Goal: Navigation & Orientation: Find specific page/section

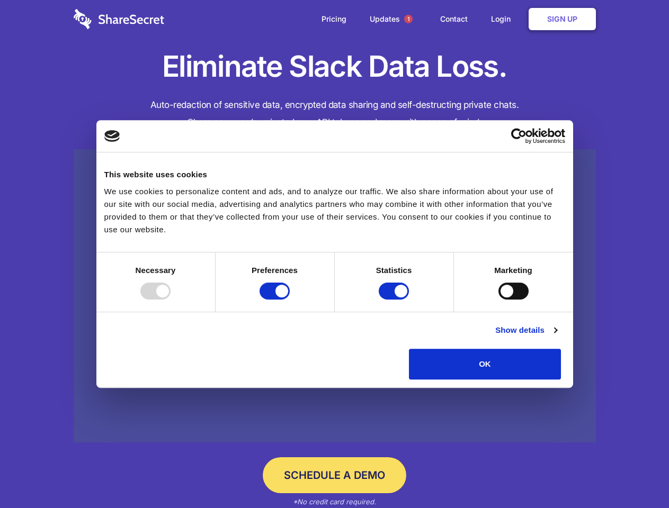
click at [170, 300] on div at bounding box center [155, 291] width 30 height 17
click at [290, 300] on input "Preferences" at bounding box center [274, 291] width 30 height 17
checkbox input "false"
click at [395, 300] on input "Statistics" at bounding box center [393, 291] width 30 height 17
checkbox input "false"
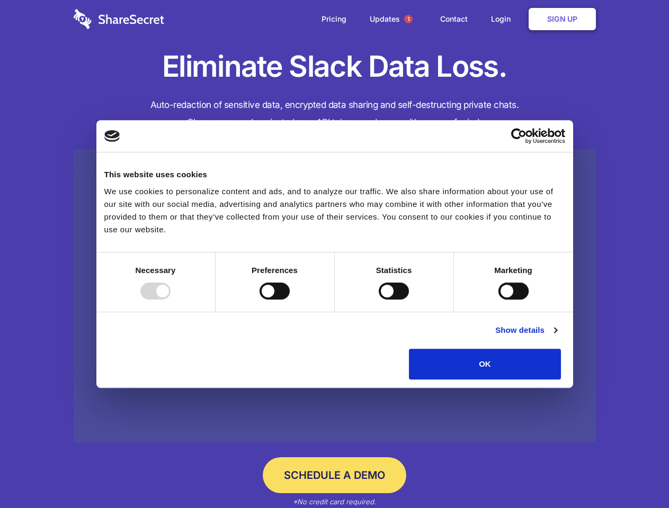
click at [498, 300] on input "Marketing" at bounding box center [513, 291] width 30 height 17
checkbox input "true"
click at [556, 337] on link "Show details" at bounding box center [525, 330] width 61 height 13
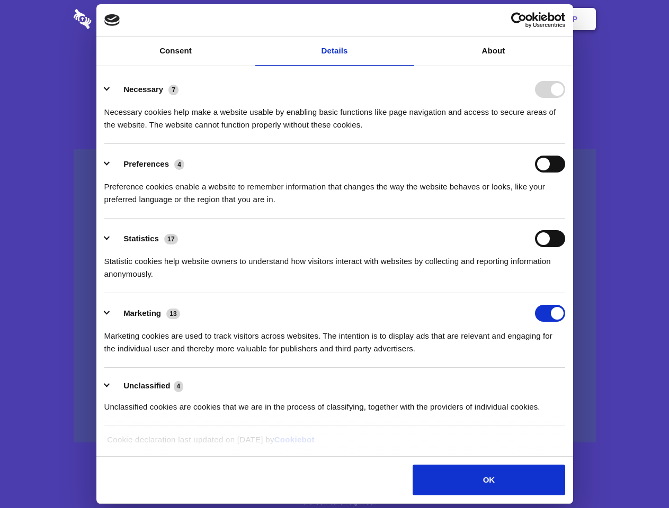
click at [565, 131] on div "Necessary cookies help make a website usable by enabling basic functions like p…" at bounding box center [334, 114] width 461 height 33
click at [408, 19] on span "1" at bounding box center [408, 19] width 8 height 8
